Goal: Information Seeking & Learning: Find specific fact

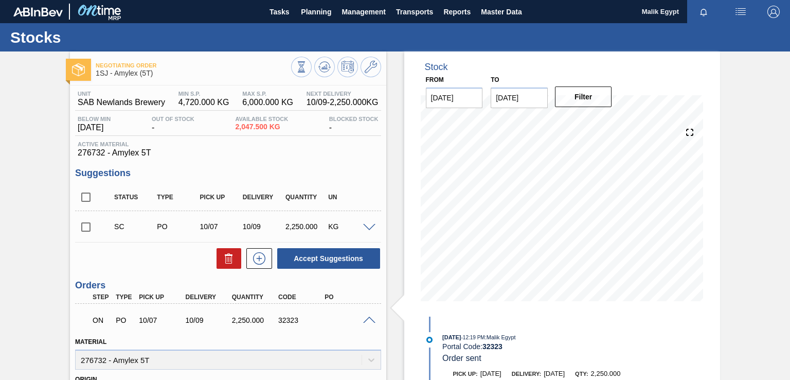
click at [368, 319] on span at bounding box center [369, 320] width 12 height 8
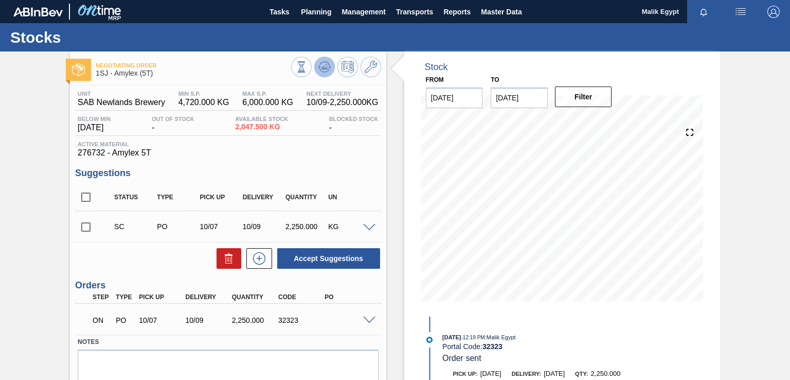
click at [326, 68] on icon at bounding box center [326, 67] width 1 height 4
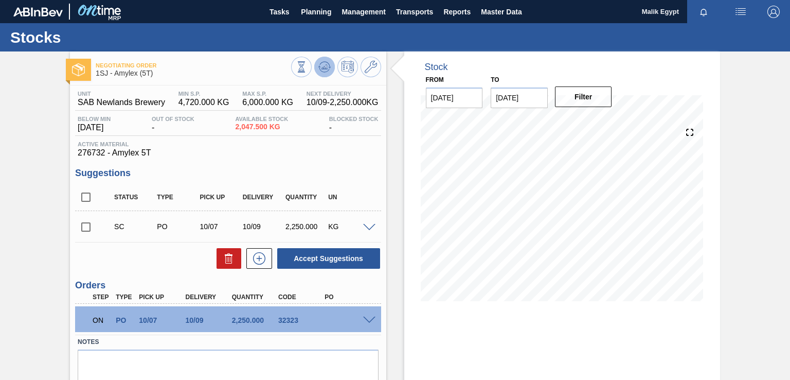
click at [327, 69] on icon at bounding box center [324, 67] width 12 height 12
click at [328, 9] on span "Planning" at bounding box center [316, 12] width 30 height 12
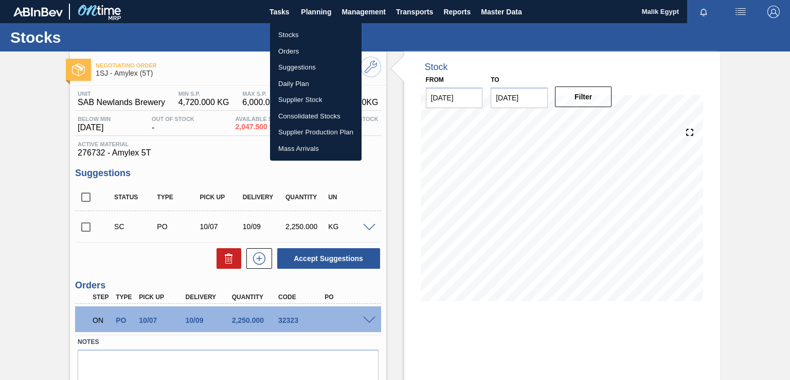
click at [297, 34] on li "Stocks" at bounding box center [316, 35] width 92 height 16
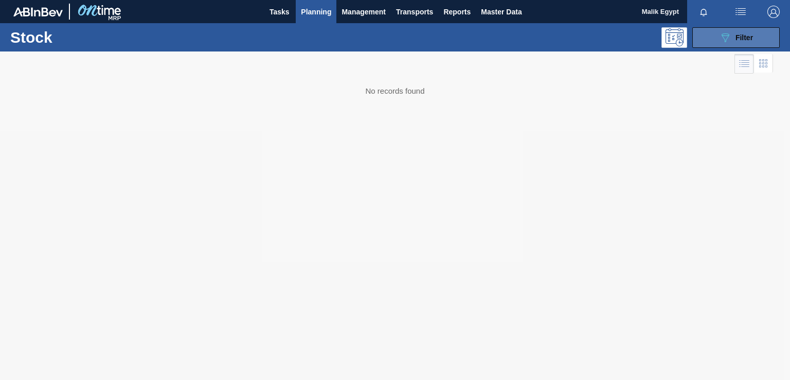
click at [749, 37] on span "Filter" at bounding box center [744, 37] width 17 height 8
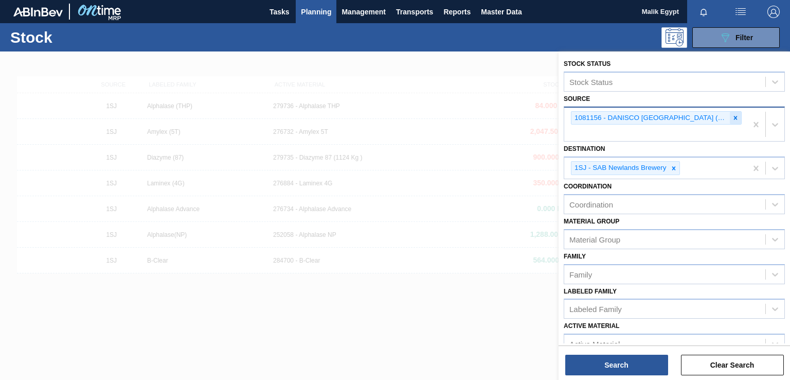
click at [732, 118] on icon at bounding box center [735, 117] width 7 height 7
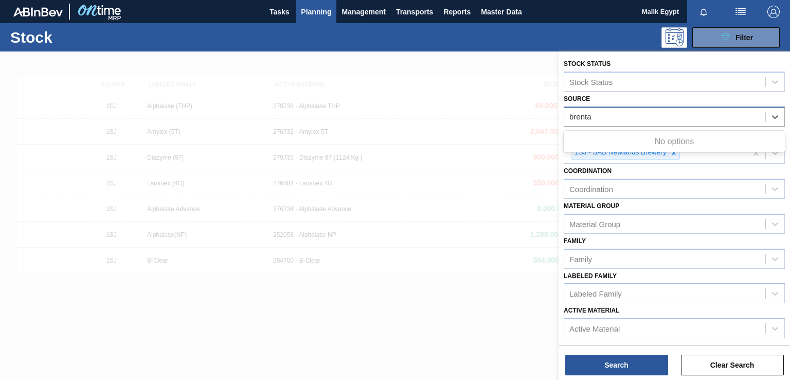
type input "brentag"
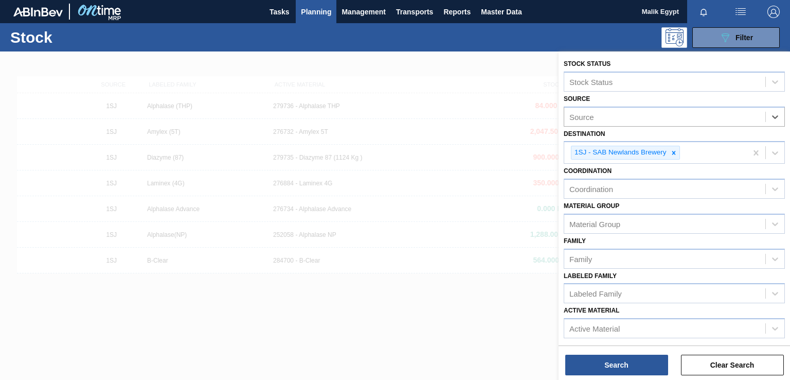
click at [653, 114] on div "Source" at bounding box center [664, 116] width 201 height 15
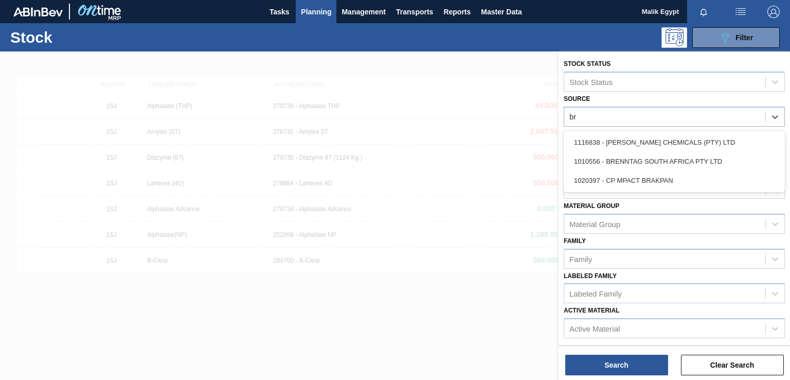
type input "bre"
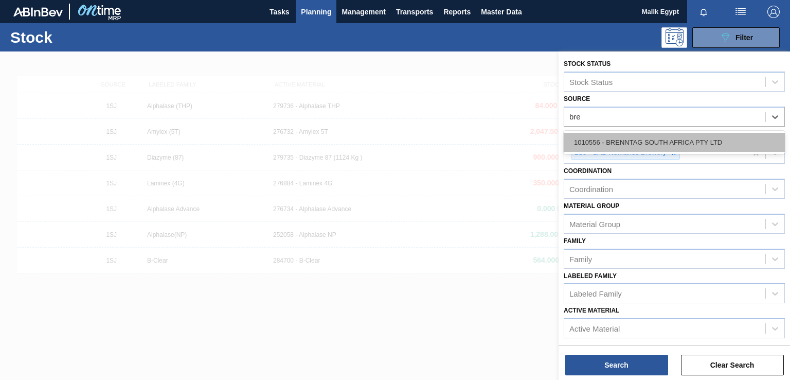
click at [650, 137] on div "1010556 - BRENNTAG SOUTH AFRICA PTY LTD" at bounding box center [674, 142] width 221 height 19
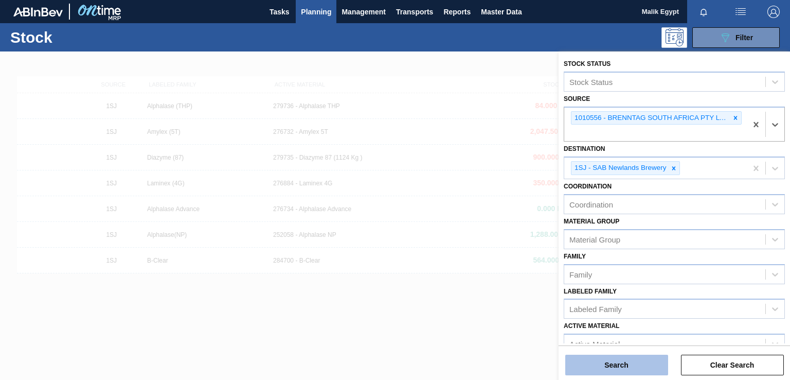
click at [613, 361] on button "Search" at bounding box center [616, 365] width 103 height 21
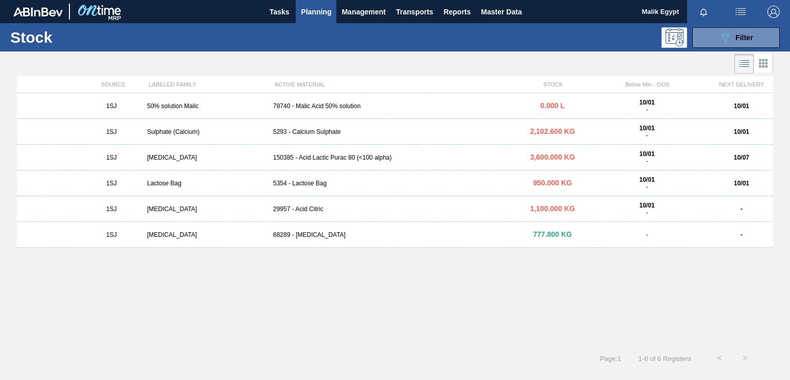
click at [325, 130] on div "5293 - Calcium Sulphate" at bounding box center [395, 131] width 252 height 7
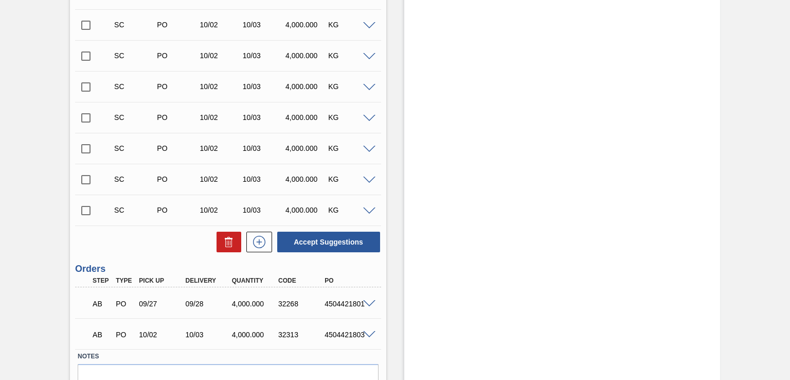
scroll to position [465, 0]
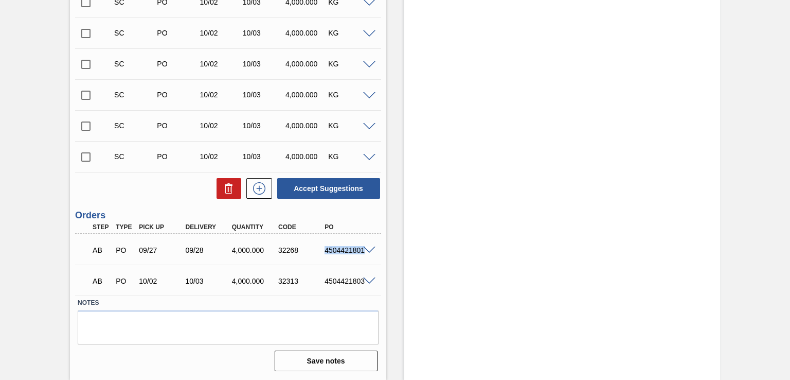
drag, startPoint x: 324, startPoint y: 247, endPoint x: 366, endPoint y: 250, distance: 42.2
click at [366, 250] on div "AB PO 09/27 09/28 4,000.000 32268 4504421801" at bounding box center [228, 249] width 306 height 26
drag, startPoint x: 325, startPoint y: 280, endPoint x: 367, endPoint y: 280, distance: 41.7
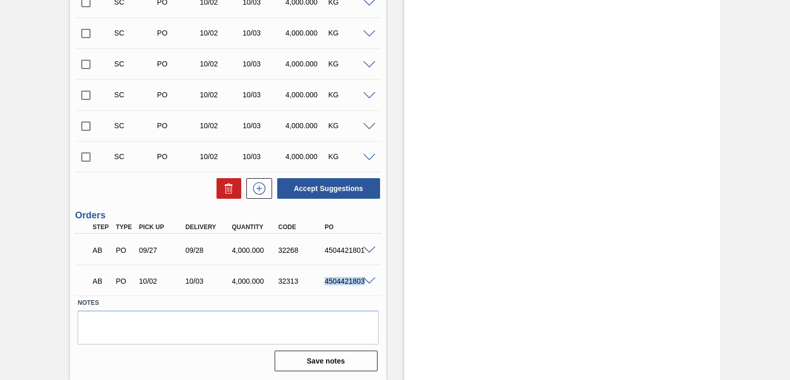
click at [367, 280] on div "AB PO 10/02 10/03 4,000.000 32313 4504421803" at bounding box center [228, 280] width 306 height 26
copy div "4504421803"
drag, startPoint x: 326, startPoint y: 248, endPoint x: 367, endPoint y: 254, distance: 42.1
click at [367, 254] on div "4504421801" at bounding box center [347, 250] width 51 height 8
copy div "4504421801"
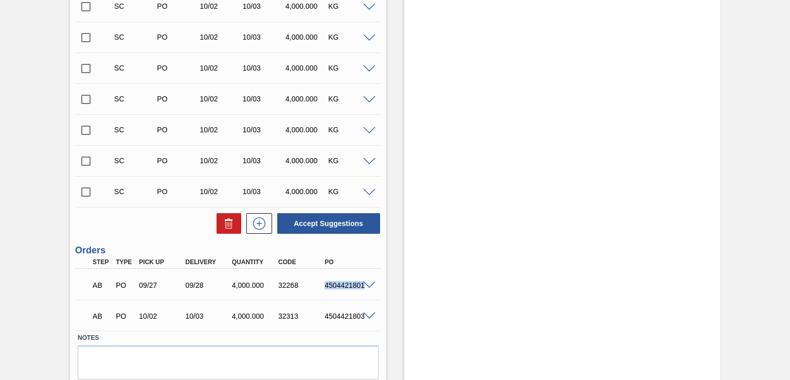
scroll to position [414, 0]
